Goal: Task Accomplishment & Management: Manage account settings

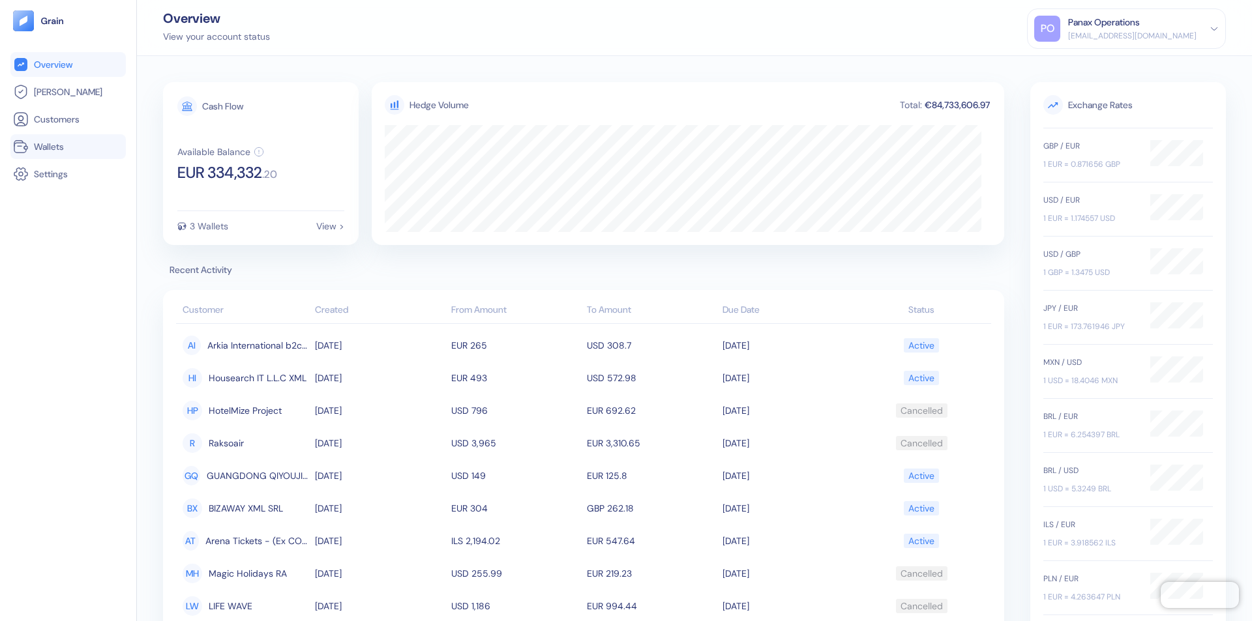
click at [68, 147] on link "Wallets" at bounding box center [68, 147] width 110 height 16
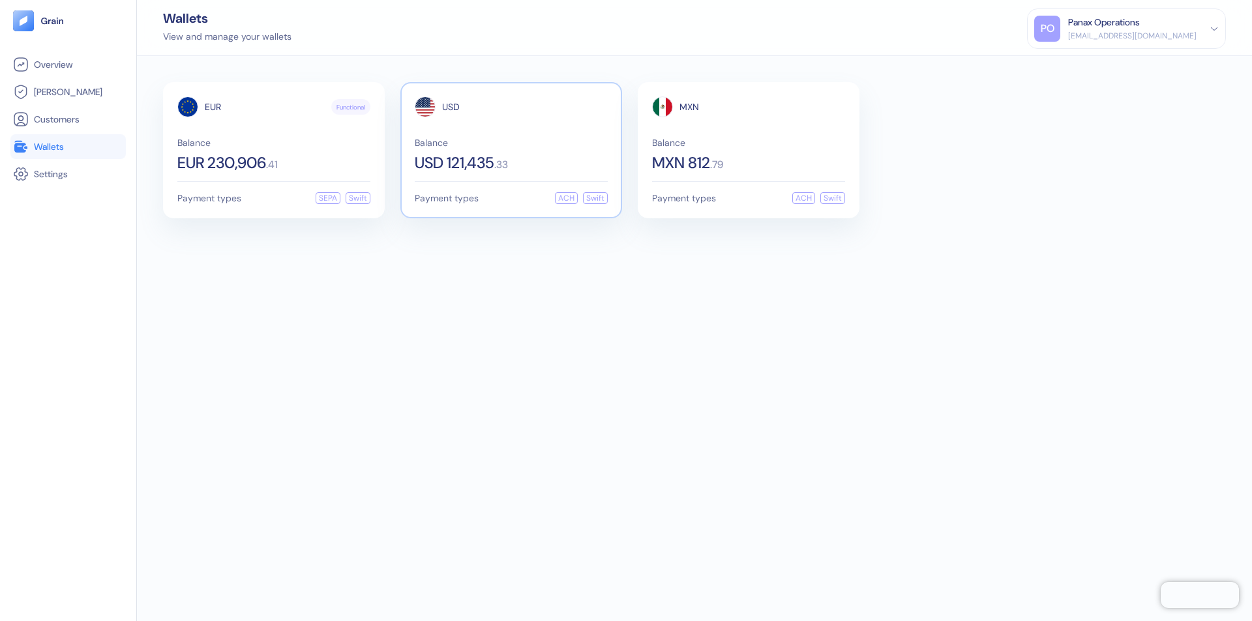
click at [451, 107] on span "USD" at bounding box center [451, 106] width 18 height 9
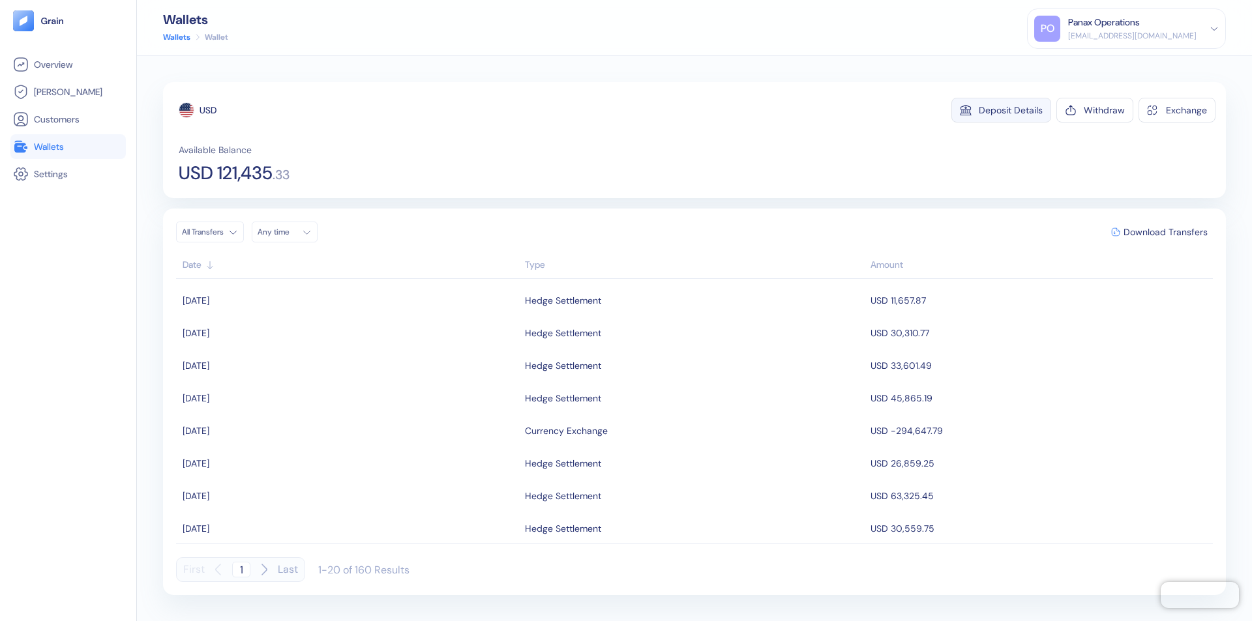
click at [1011, 110] on div "Deposit Details" at bounding box center [1011, 110] width 64 height 9
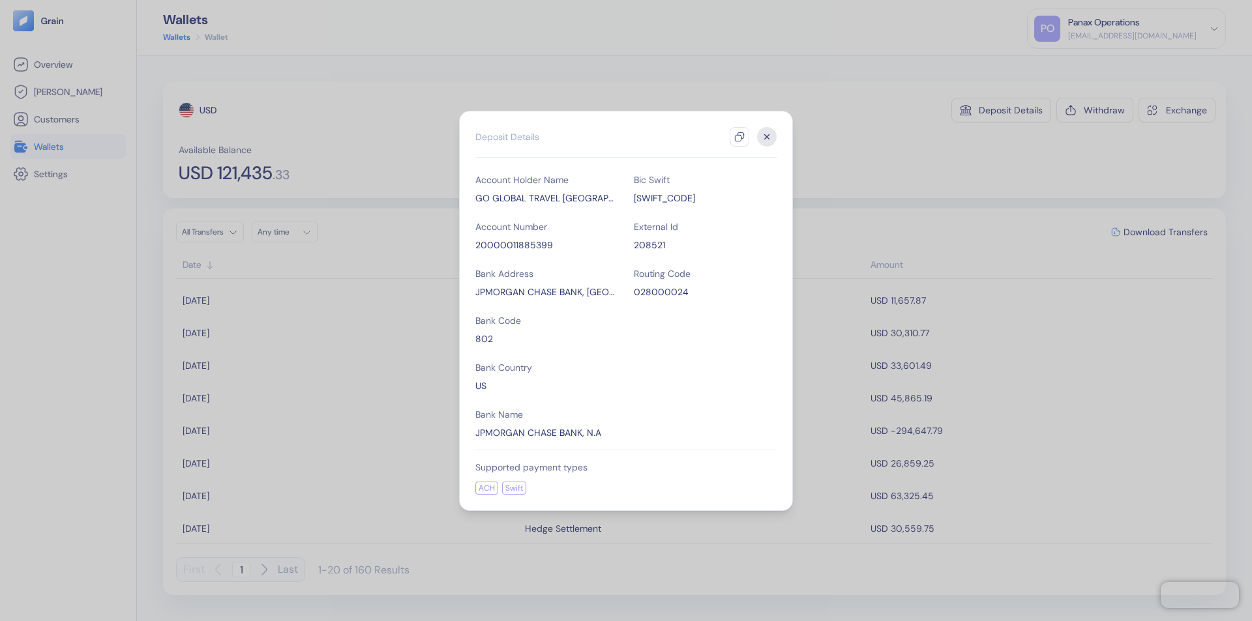
click at [739, 137] on icon "button" at bounding box center [739, 137] width 10 height 10
click at [767, 137] on icon "button" at bounding box center [767, 136] width 5 height 5
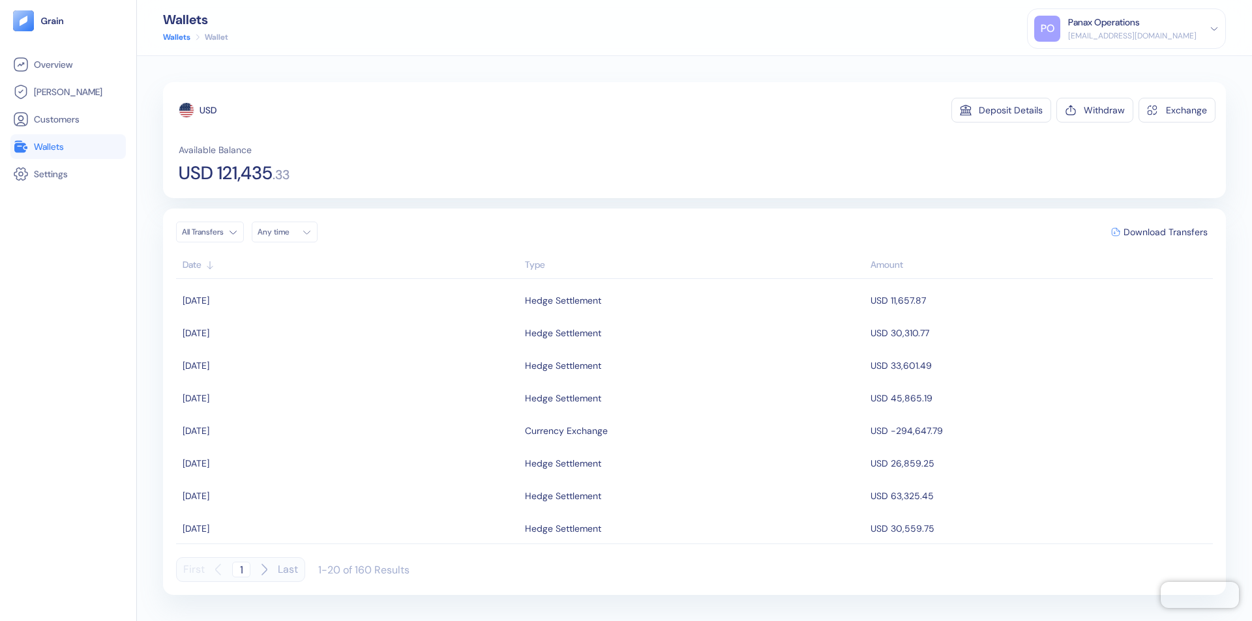
click at [288, 232] on div "Any time" at bounding box center [277, 232] width 39 height 10
click at [365, 336] on button "21" at bounding box center [365, 336] width 16 height 16
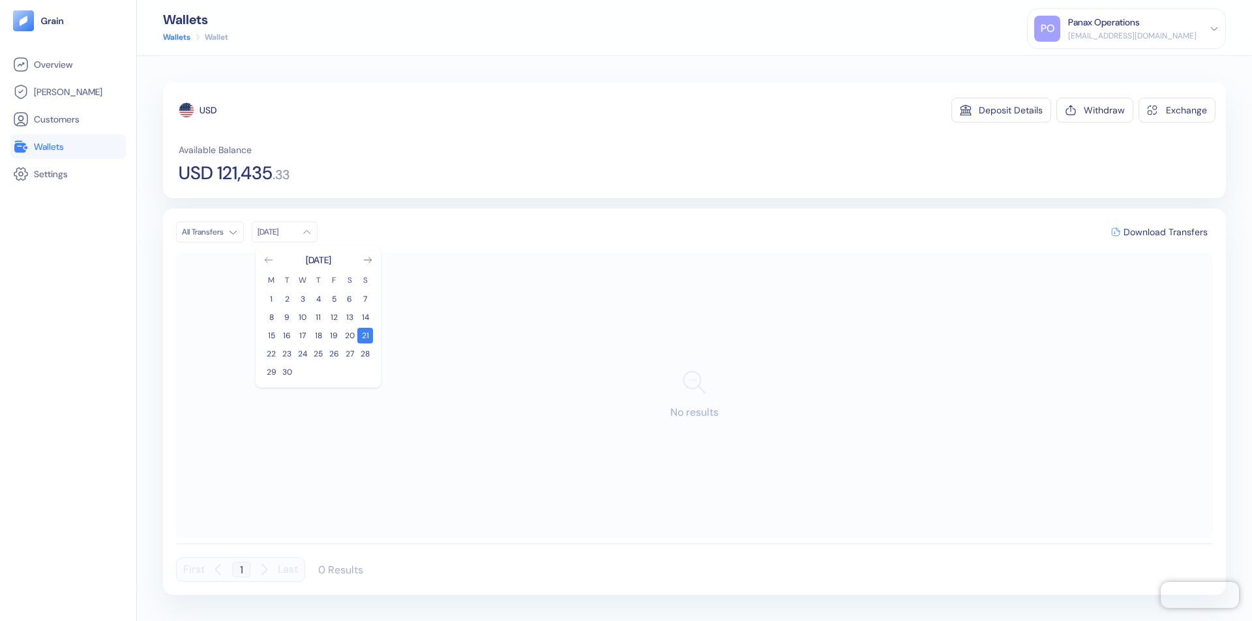
click at [269, 260] on icon "Go to previous month" at bounding box center [268, 260] width 7 height 5
click at [334, 354] on button "22" at bounding box center [334, 354] width 16 height 16
click at [208, 110] on div "USD" at bounding box center [208, 110] width 17 height 13
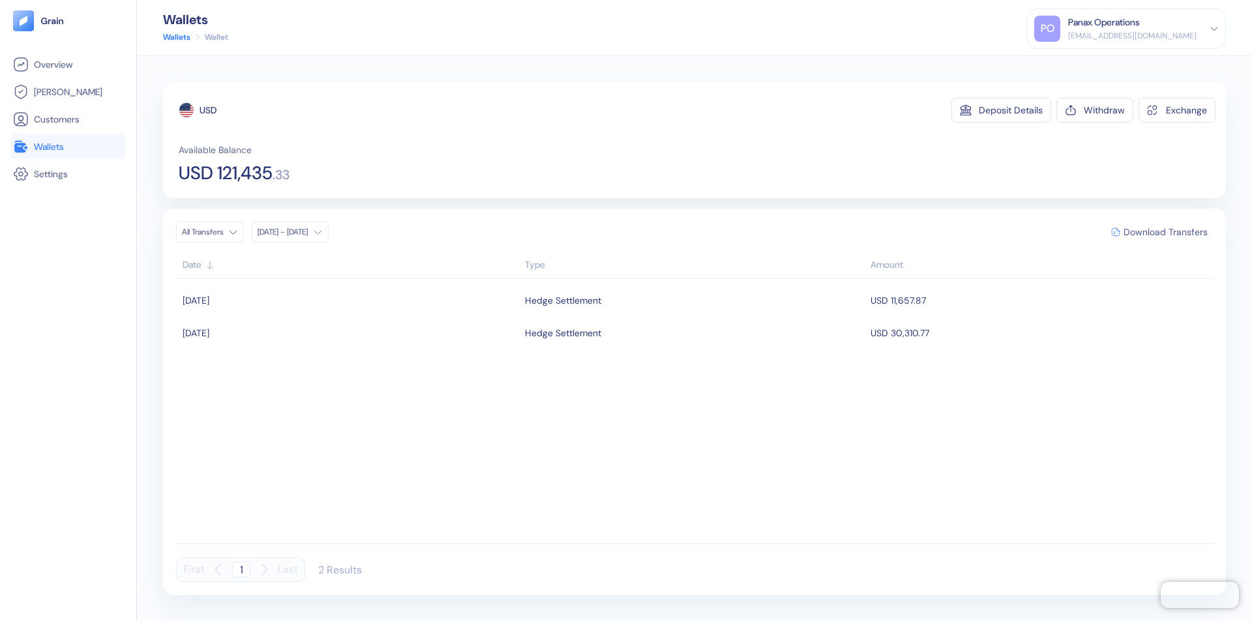
click at [1165, 232] on span "Download Transfers" at bounding box center [1165, 232] width 84 height 9
click at [68, 147] on link "Wallets" at bounding box center [68, 147] width 110 height 16
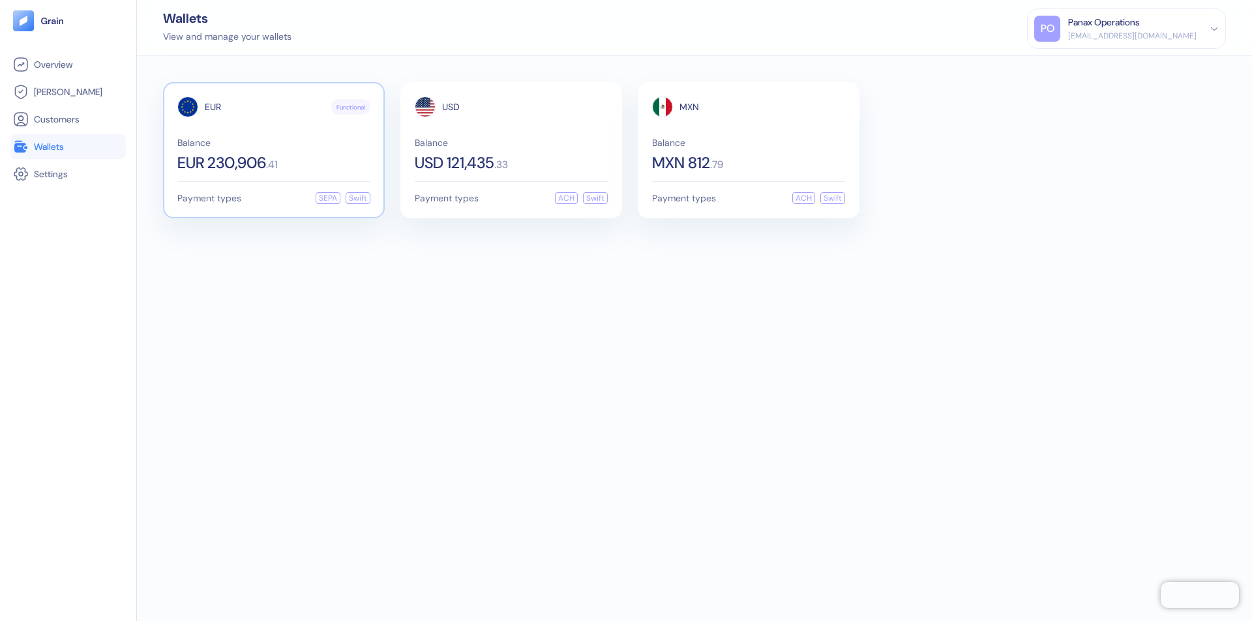
click at [213, 107] on span "EUR" at bounding box center [213, 106] width 16 height 9
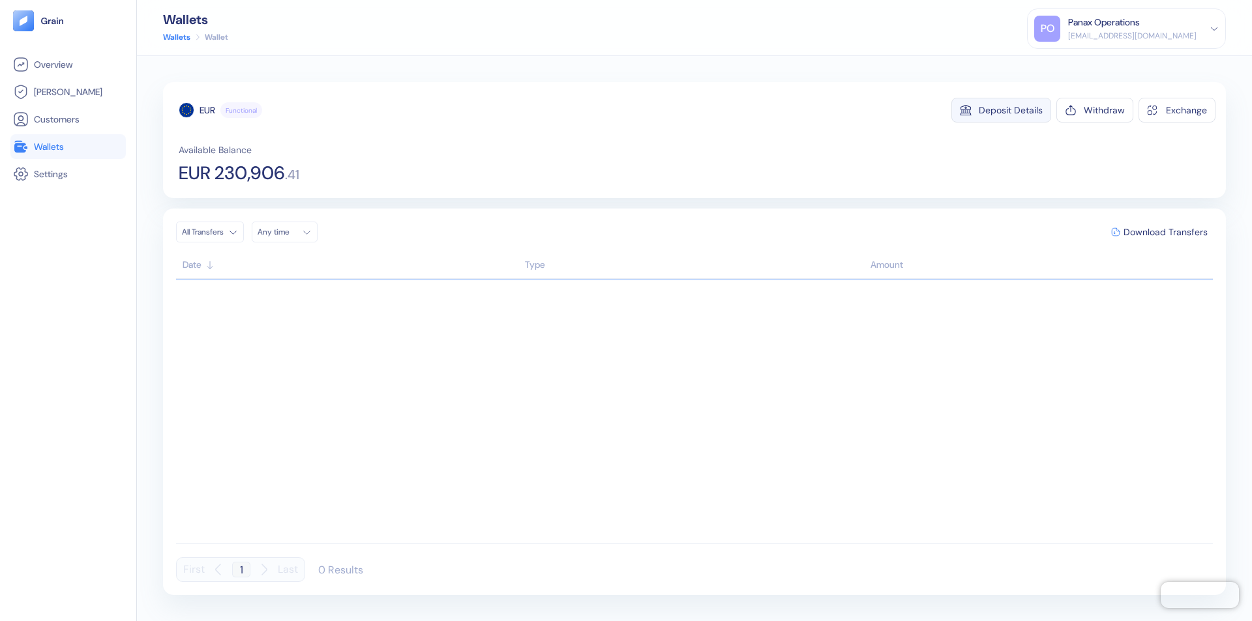
click at [1011, 110] on div "Deposit Details" at bounding box center [1011, 110] width 64 height 9
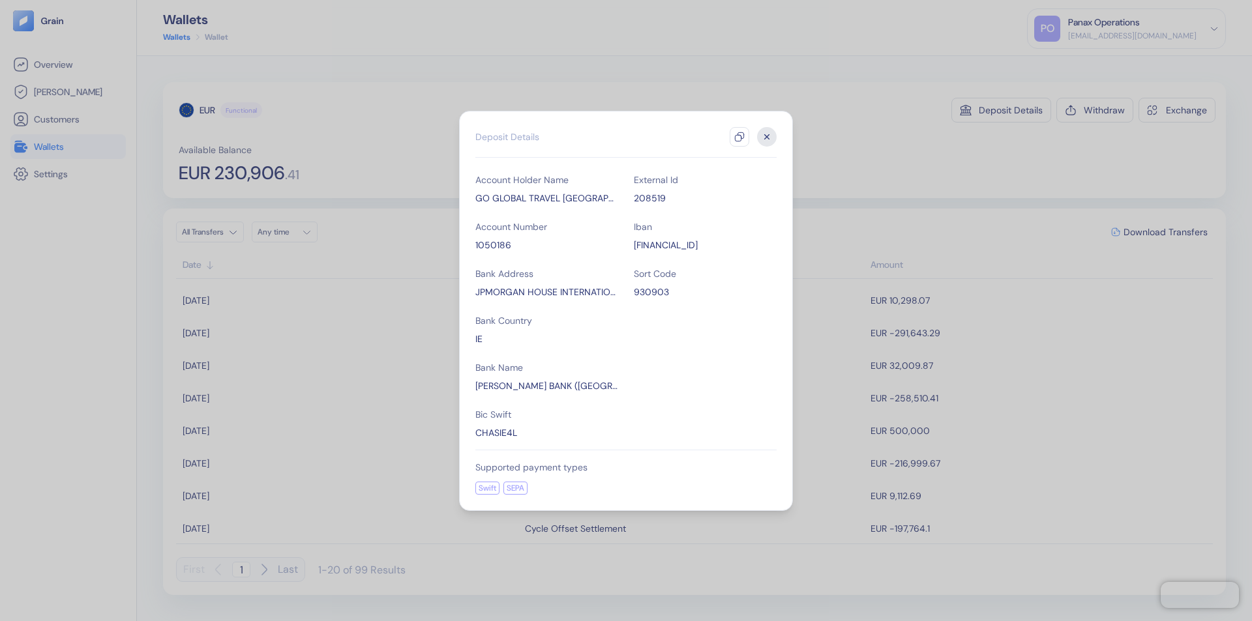
click at [739, 137] on icon "button" at bounding box center [739, 137] width 10 height 10
click at [767, 137] on icon "button" at bounding box center [767, 136] width 5 height 5
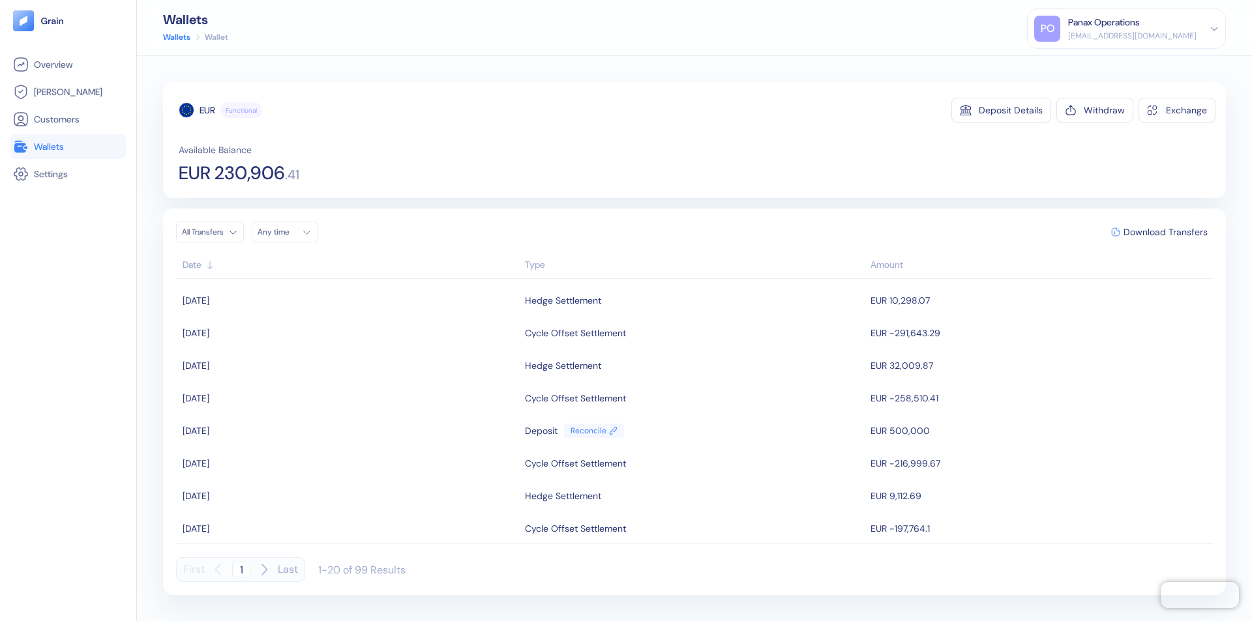
click at [288, 232] on div "Any time" at bounding box center [277, 232] width 39 height 10
click at [365, 336] on button "21" at bounding box center [365, 336] width 16 height 16
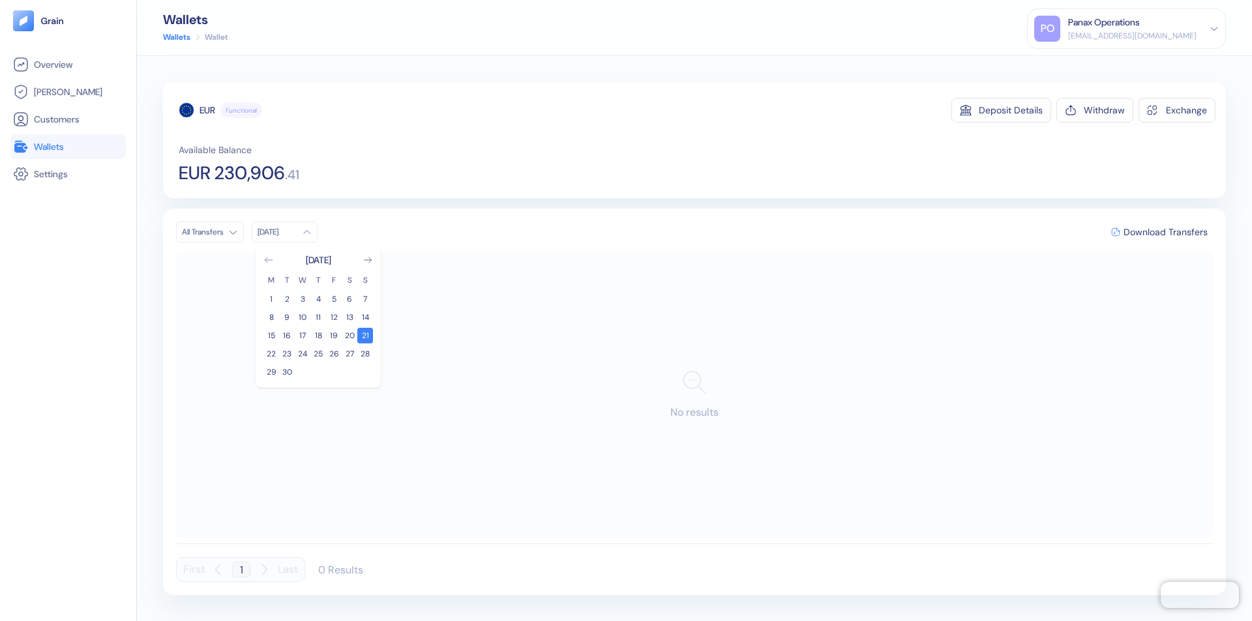
click at [269, 260] on icon "Go to previous month" at bounding box center [268, 260] width 7 height 5
click at [334, 354] on button "22" at bounding box center [334, 354] width 16 height 16
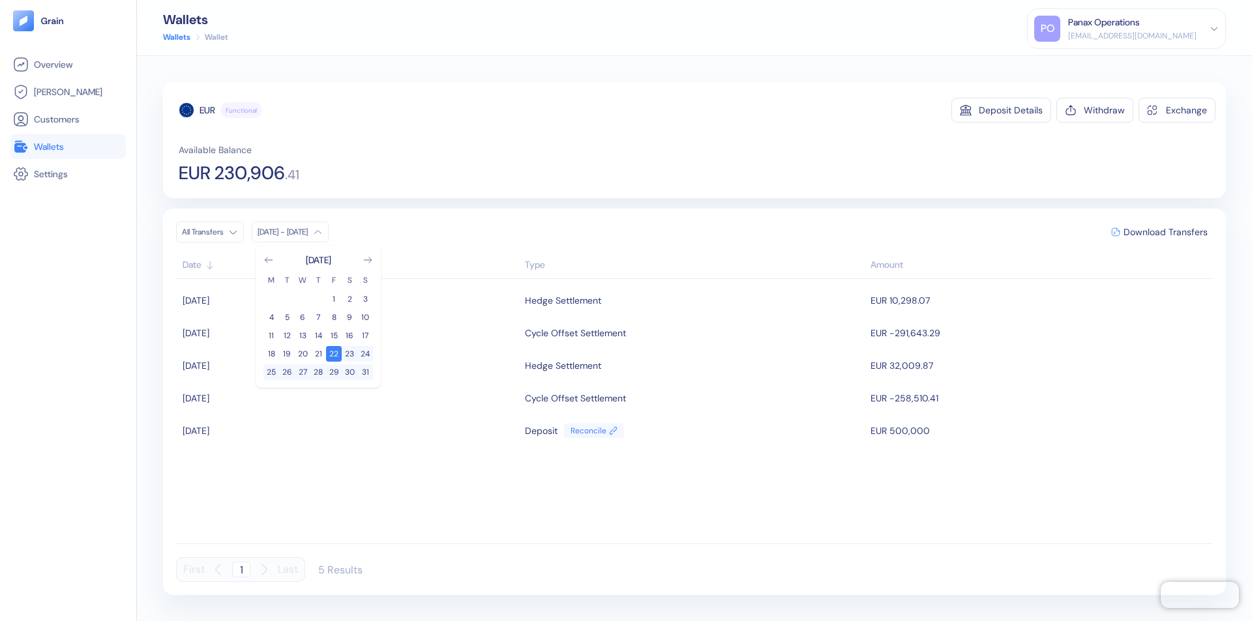
click at [207, 110] on div "EUR" at bounding box center [208, 110] width 16 height 13
click at [1165, 232] on span "Download Transfers" at bounding box center [1165, 232] width 84 height 9
click at [68, 147] on link "Wallets" at bounding box center [68, 147] width 110 height 16
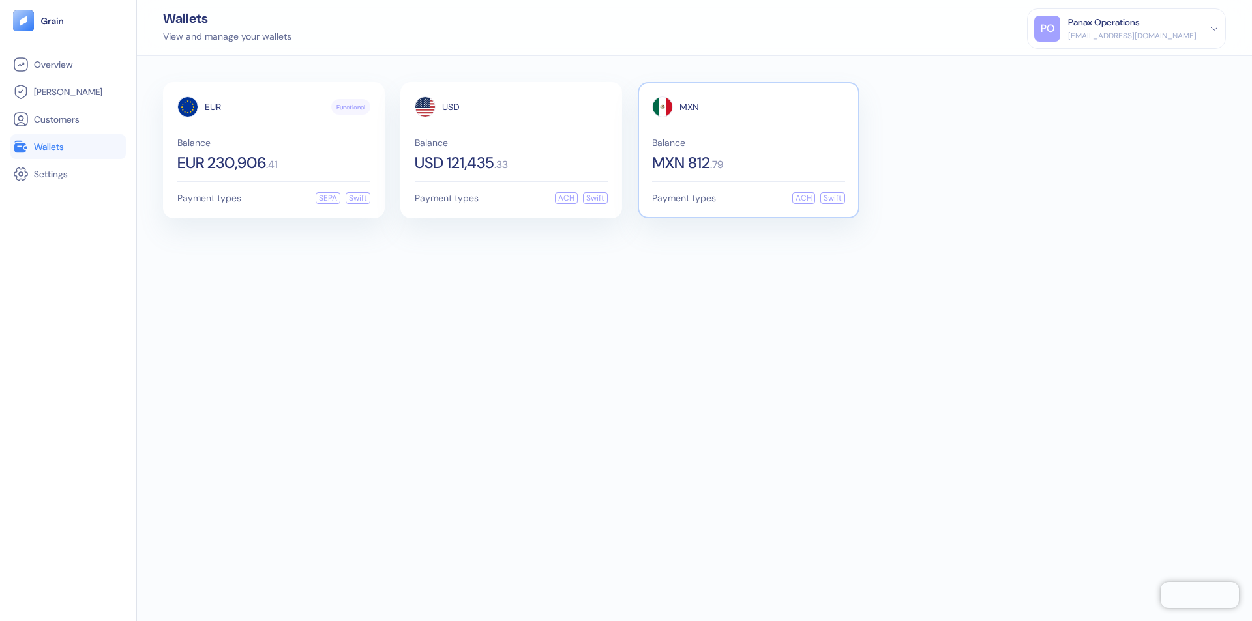
click at [689, 107] on span "MXN" at bounding box center [689, 106] width 20 height 9
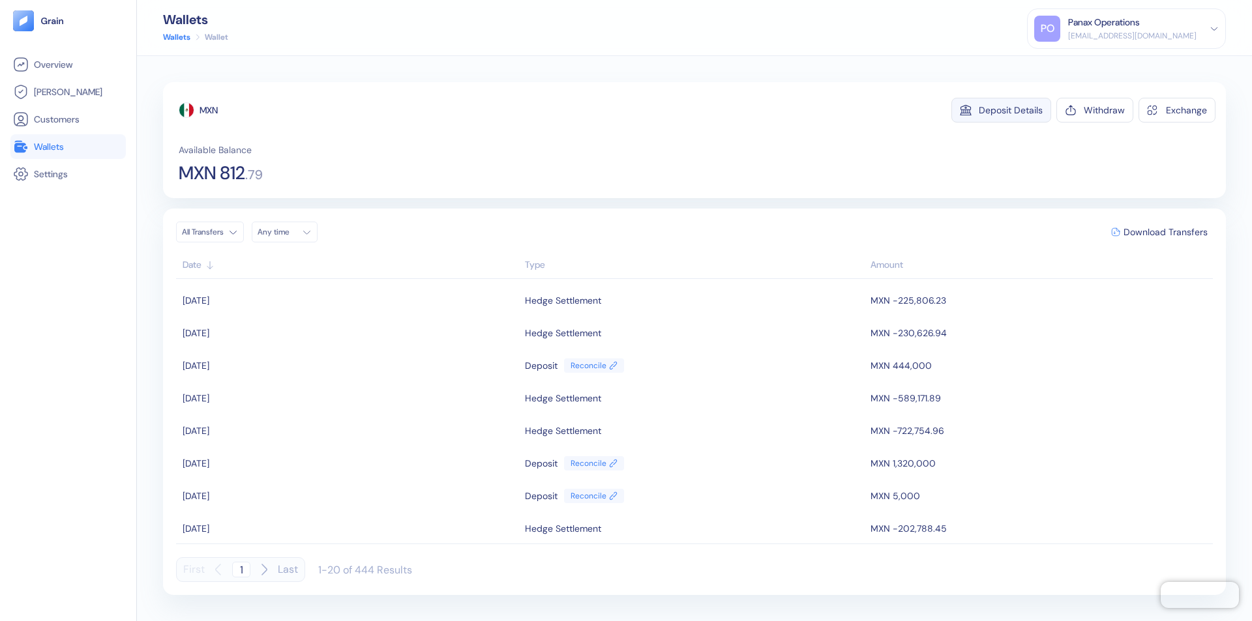
click at [1011, 110] on div "Deposit Details" at bounding box center [1011, 110] width 64 height 9
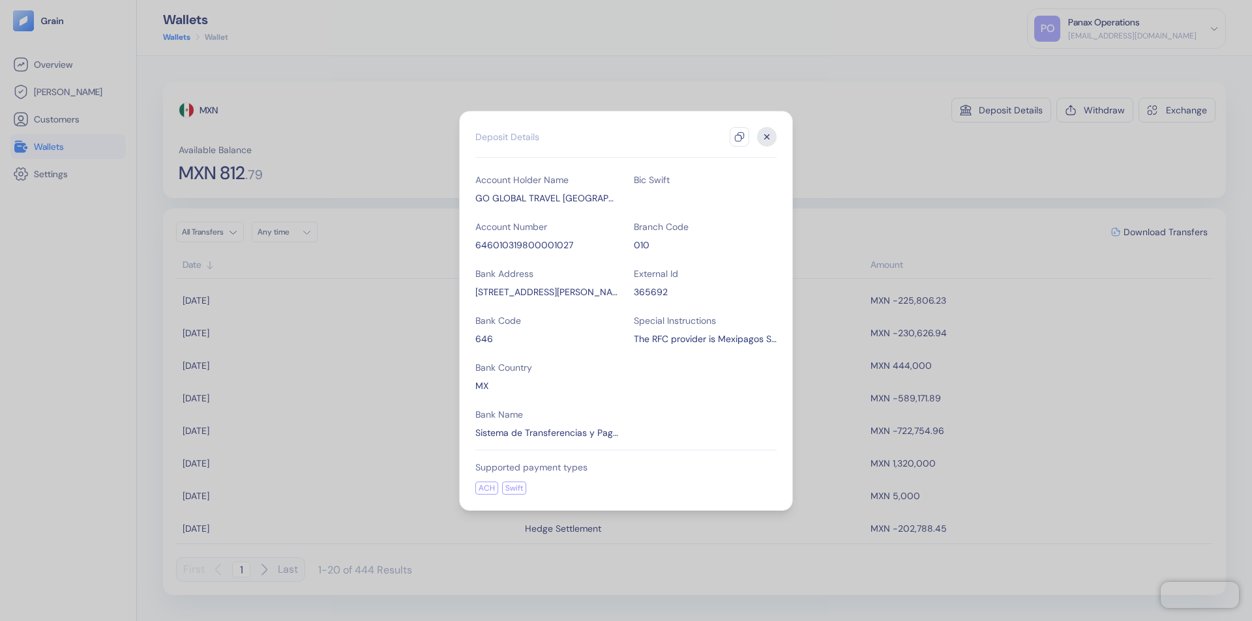
click at [739, 137] on icon "button" at bounding box center [739, 137] width 10 height 10
click at [767, 137] on icon "button" at bounding box center [767, 136] width 5 height 5
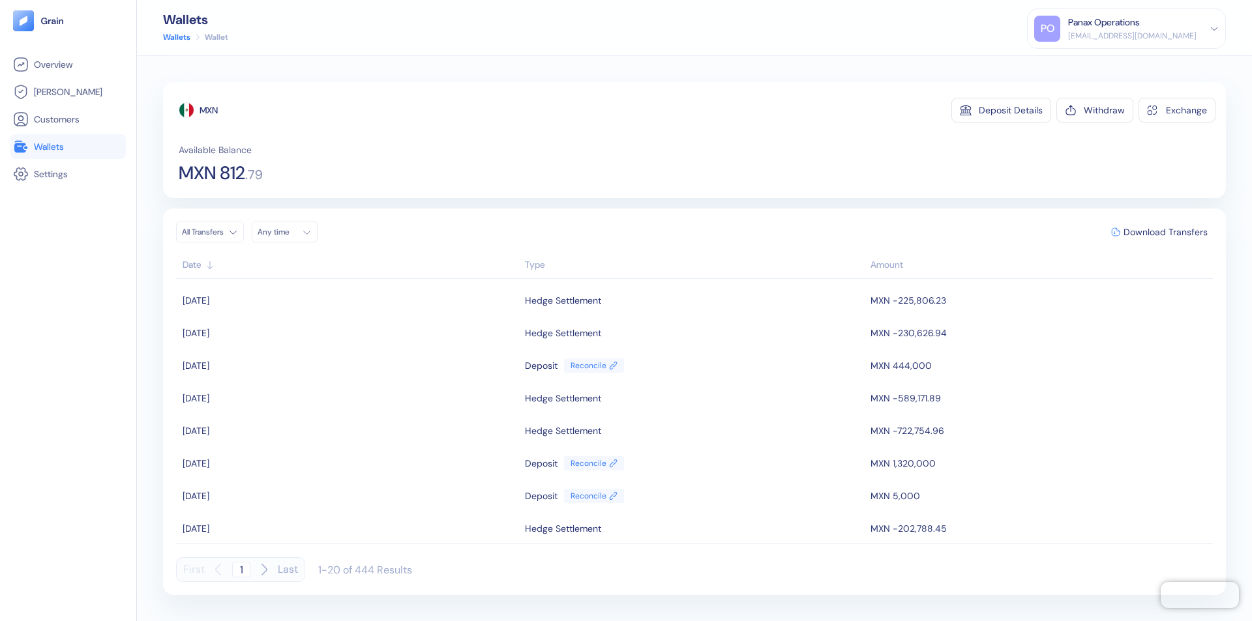
click at [288, 232] on div "Any time" at bounding box center [277, 232] width 39 height 10
click at [365, 336] on button "21" at bounding box center [365, 336] width 16 height 16
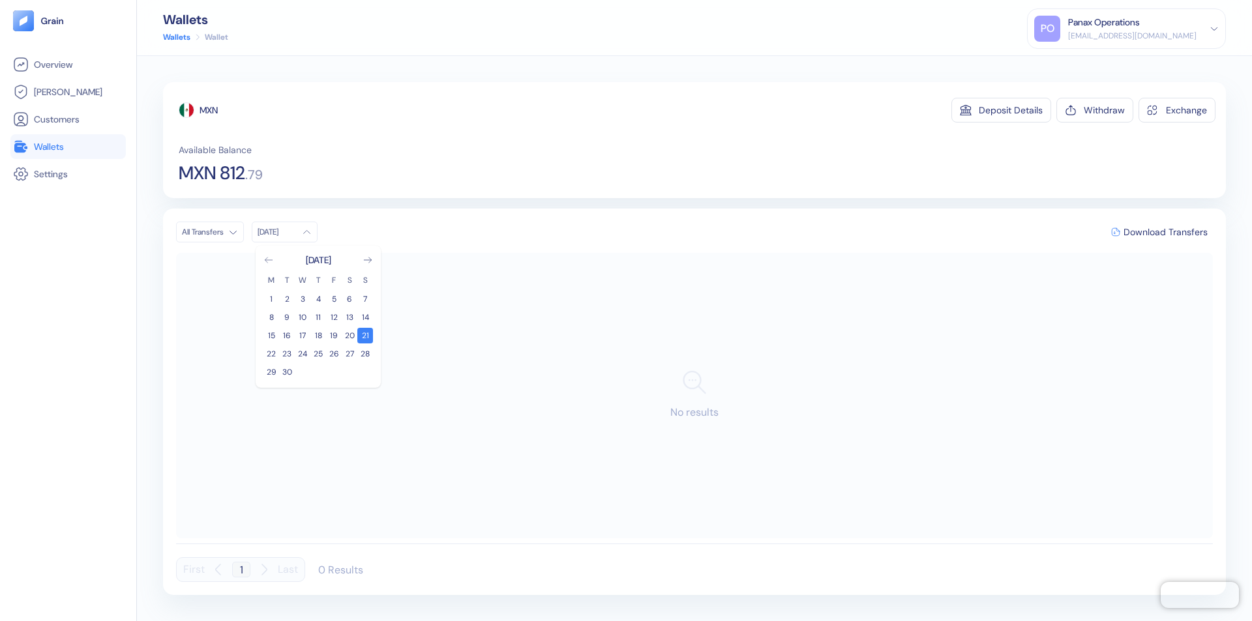
click at [269, 260] on icon "Go to previous month" at bounding box center [268, 260] width 7 height 5
click at [334, 354] on button "22" at bounding box center [334, 354] width 16 height 16
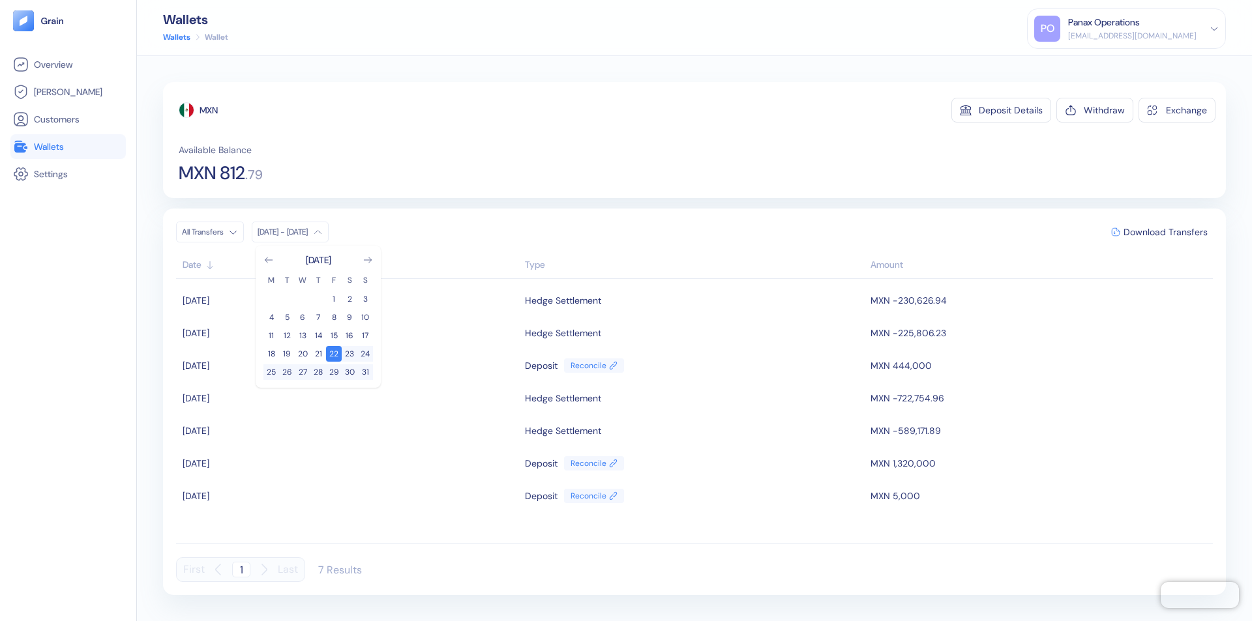
click at [209, 110] on div "MXN" at bounding box center [209, 110] width 18 height 13
click at [1165, 232] on span "Download Transfers" at bounding box center [1165, 232] width 84 height 9
click at [1140, 29] on div "Panax Operations" at bounding box center [1104, 23] width 72 height 14
click at [1087, 65] on div "Sign Out" at bounding box center [1069, 65] width 36 height 14
